Goal: Task Accomplishment & Management: Use online tool/utility

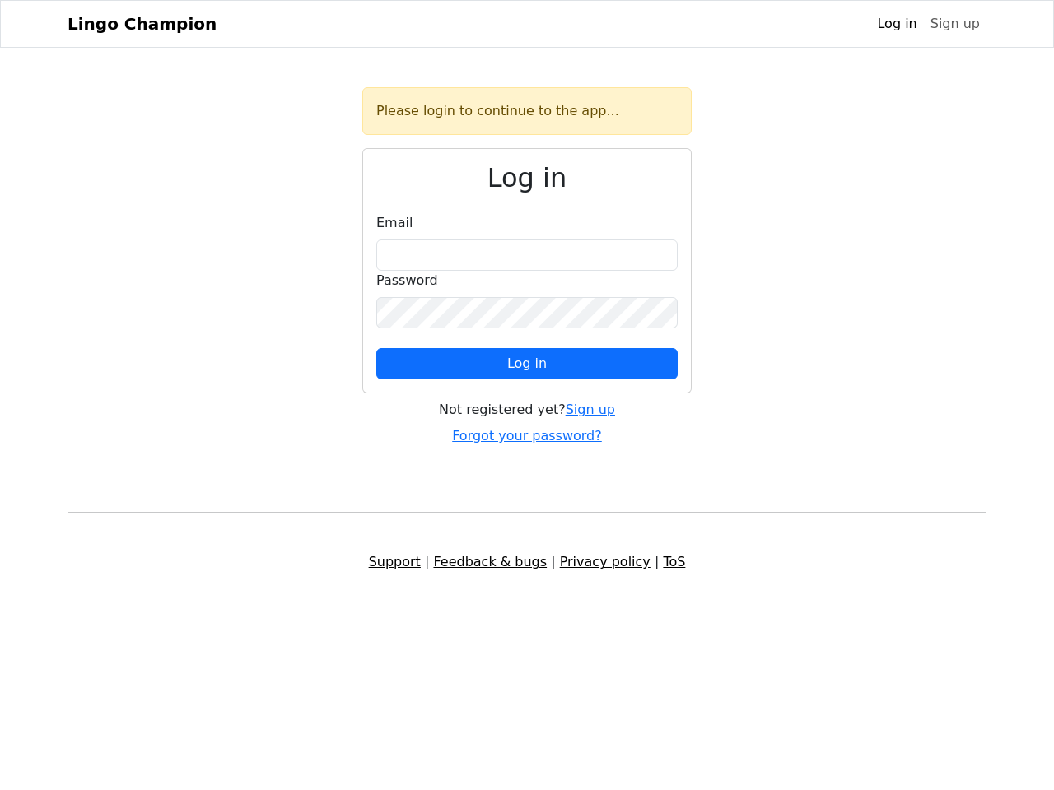
click at [527, 364] on span "Log in" at bounding box center [527, 364] width 40 height 16
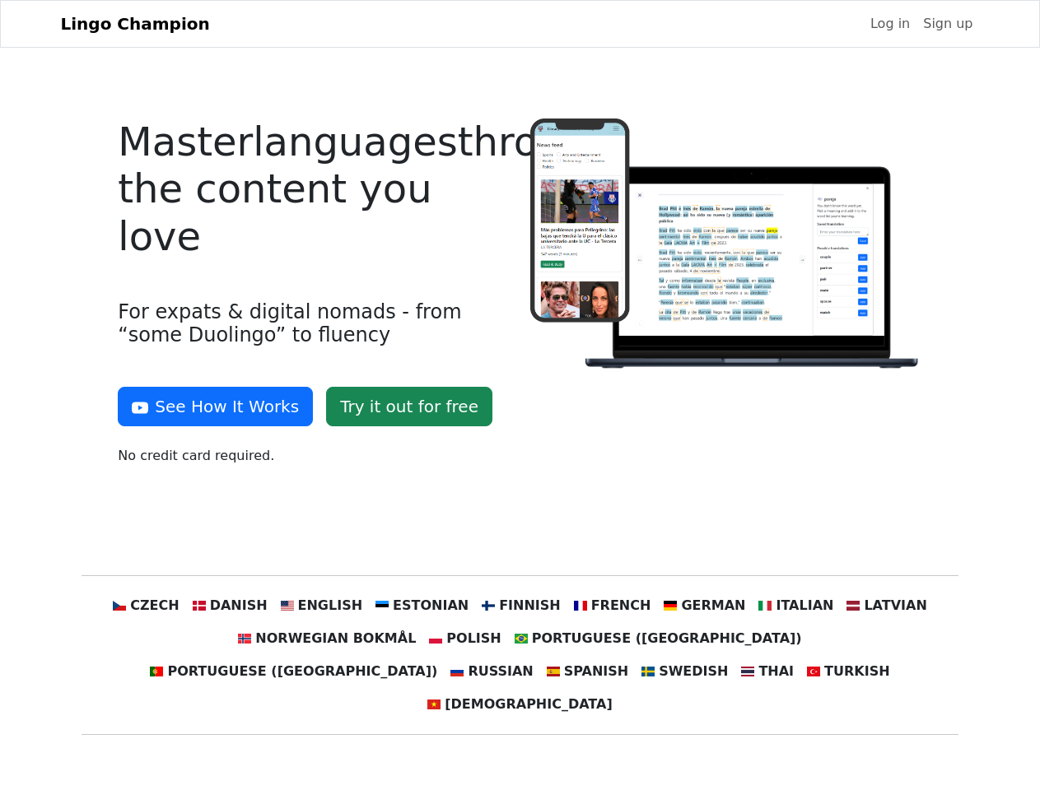
click at [520, 395] on div at bounding box center [726, 299] width 412 height 361
click at [209, 407] on button "See How It Works" at bounding box center [215, 407] width 195 height 40
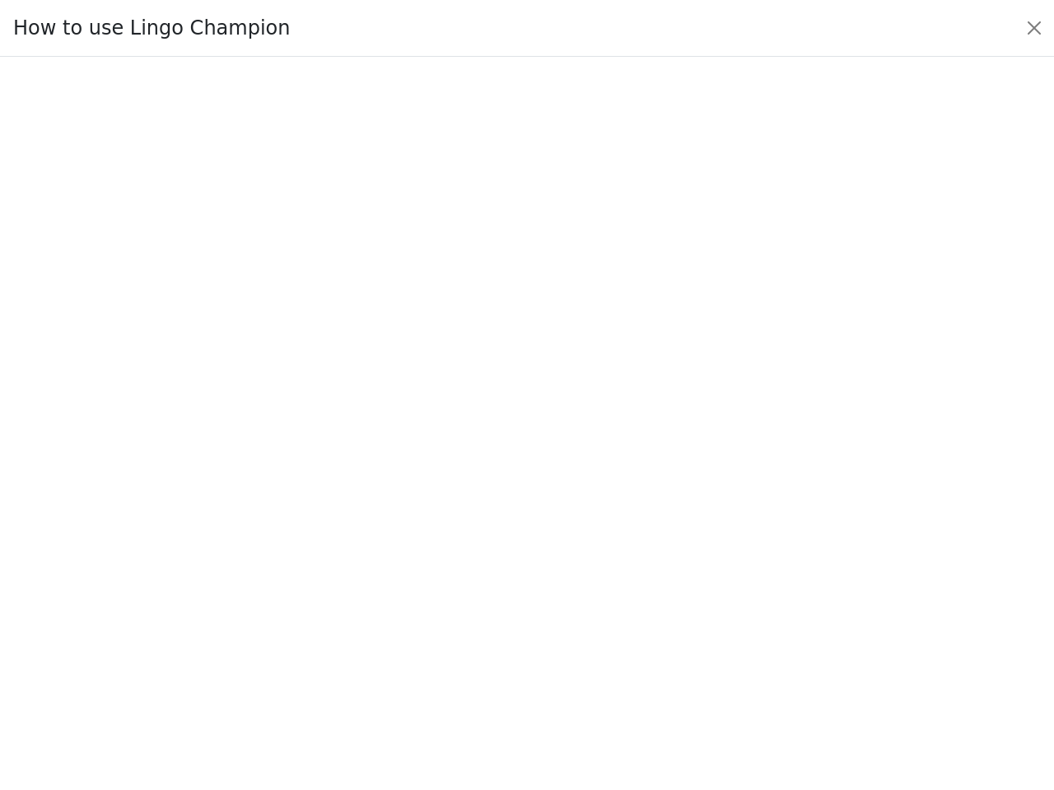
click at [177, 606] on div at bounding box center [527, 424] width 976 height 578
click at [254, 606] on div at bounding box center [527, 424] width 976 height 578
click at [338, 606] on div at bounding box center [527, 424] width 976 height 578
click at [428, 606] on div at bounding box center [527, 424] width 976 height 578
click at [519, 606] on div at bounding box center [527, 424] width 976 height 578
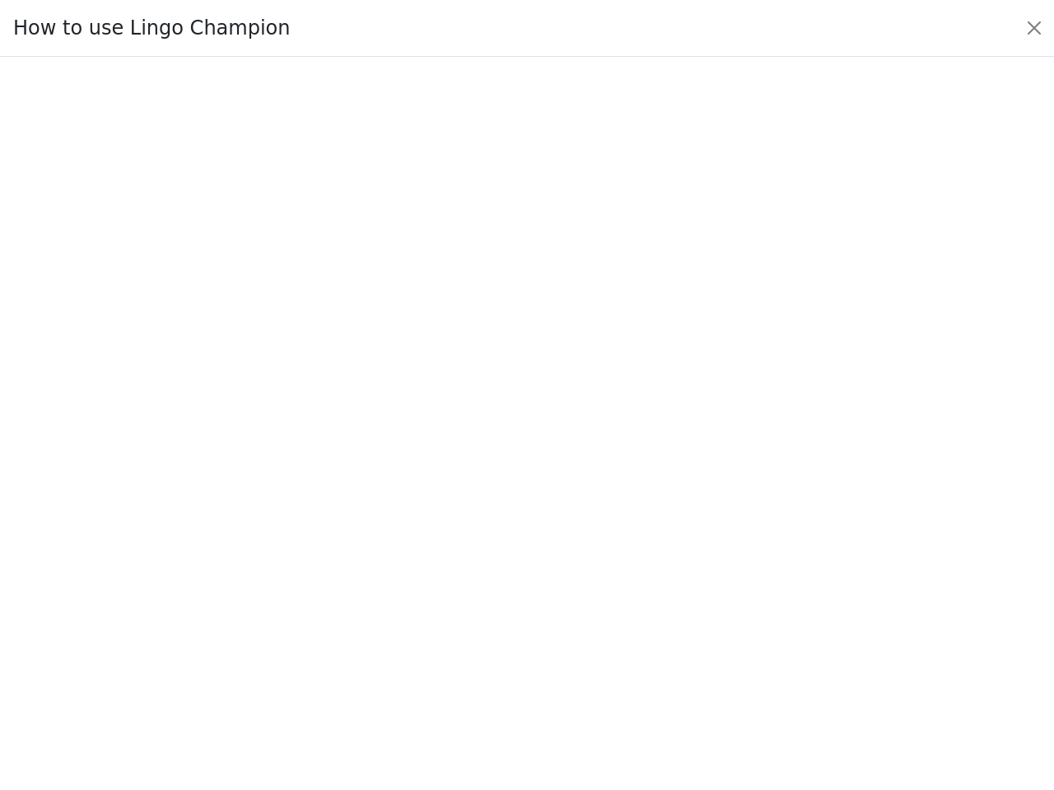
click at [601, 606] on div at bounding box center [527, 424] width 976 height 578
click at [686, 606] on div at bounding box center [527, 424] width 976 height 578
click at [771, 606] on div at bounding box center [527, 424] width 976 height 578
